Goal: Information Seeking & Learning: Learn about a topic

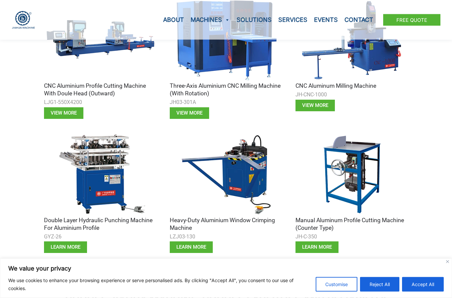
scroll to position [259, 0]
click at [92, 167] on img at bounding box center [100, 174] width 113 height 84
click at [64, 245] on span "learn more" at bounding box center [66, 247] width 30 height 5
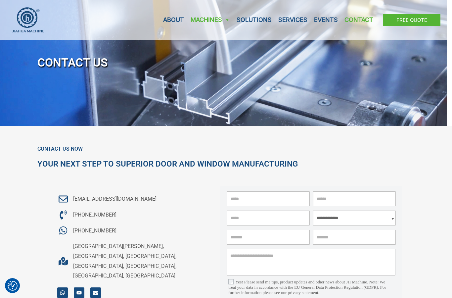
click at [211, 20] on link "Machines" at bounding box center [210, 20] width 46 height 40
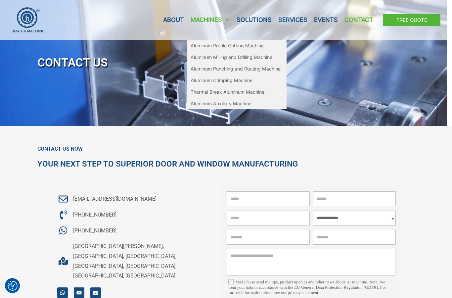
click at [202, 66] on link "Aluminum Punching and Routing Machine" at bounding box center [236, 69] width 99 height 12
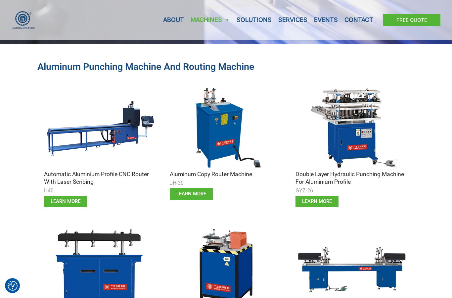
scroll to position [162, 0]
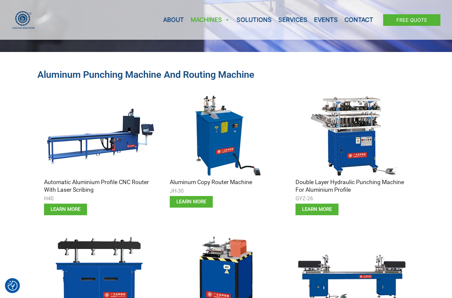
click at [363, 141] on img at bounding box center [352, 136] width 113 height 84
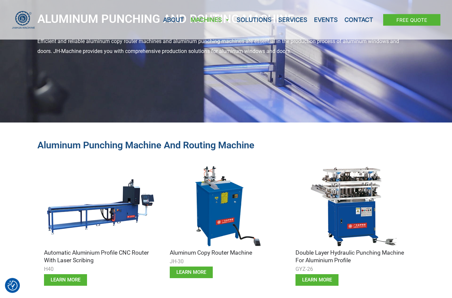
scroll to position [89, 0]
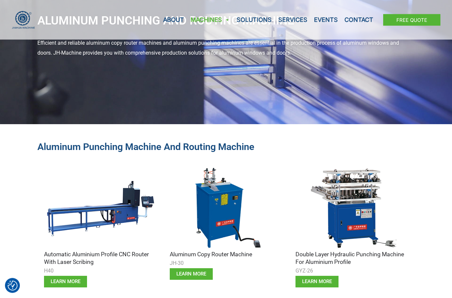
click at [248, 21] on link "Solutions" at bounding box center [254, 20] width 42 height 40
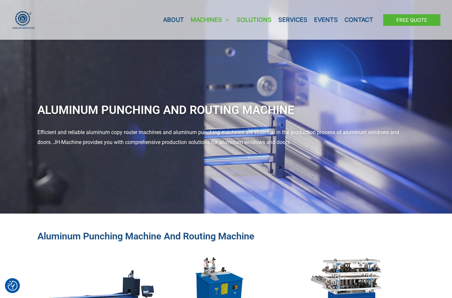
scroll to position [89, 0]
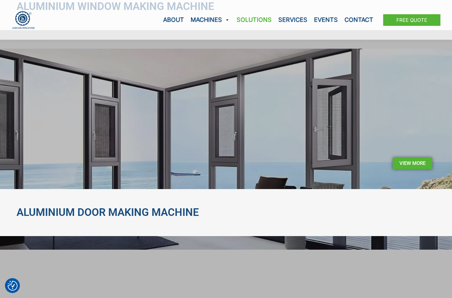
scroll to position [173, 0]
click at [414, 161] on span "View More" at bounding box center [413, 163] width 26 height 5
